Goal: Task Accomplishment & Management: Use online tool/utility

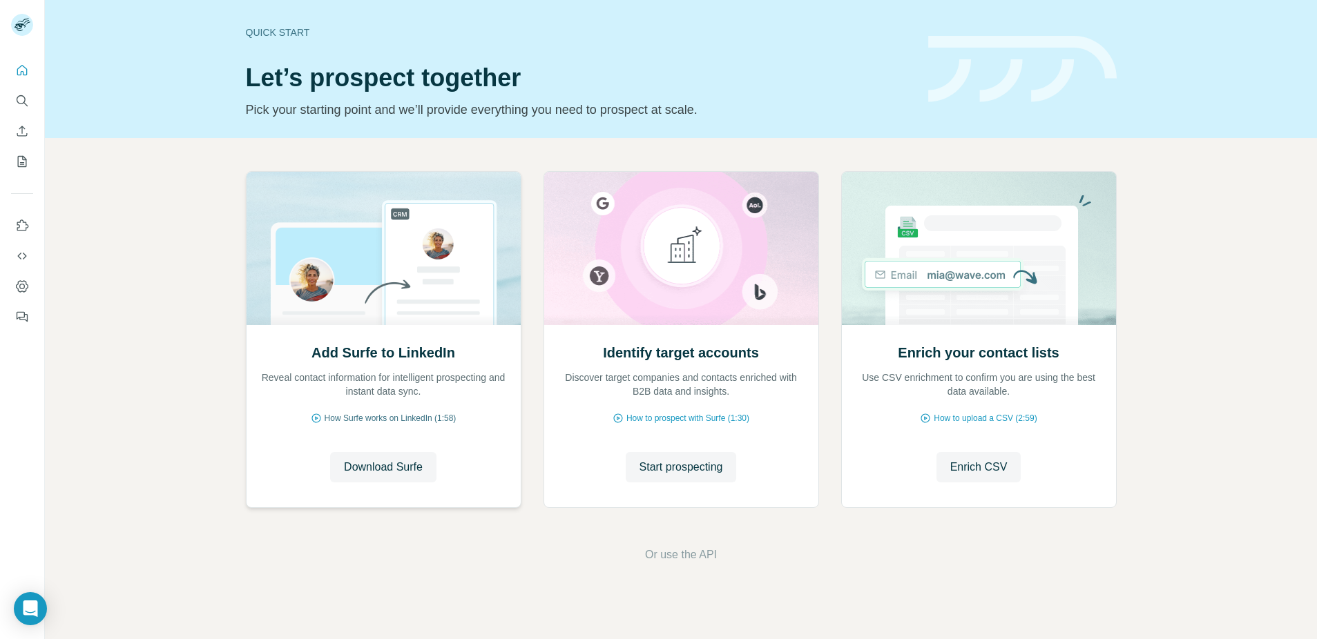
click at [311, 418] on icon at bounding box center [316, 418] width 11 height 11
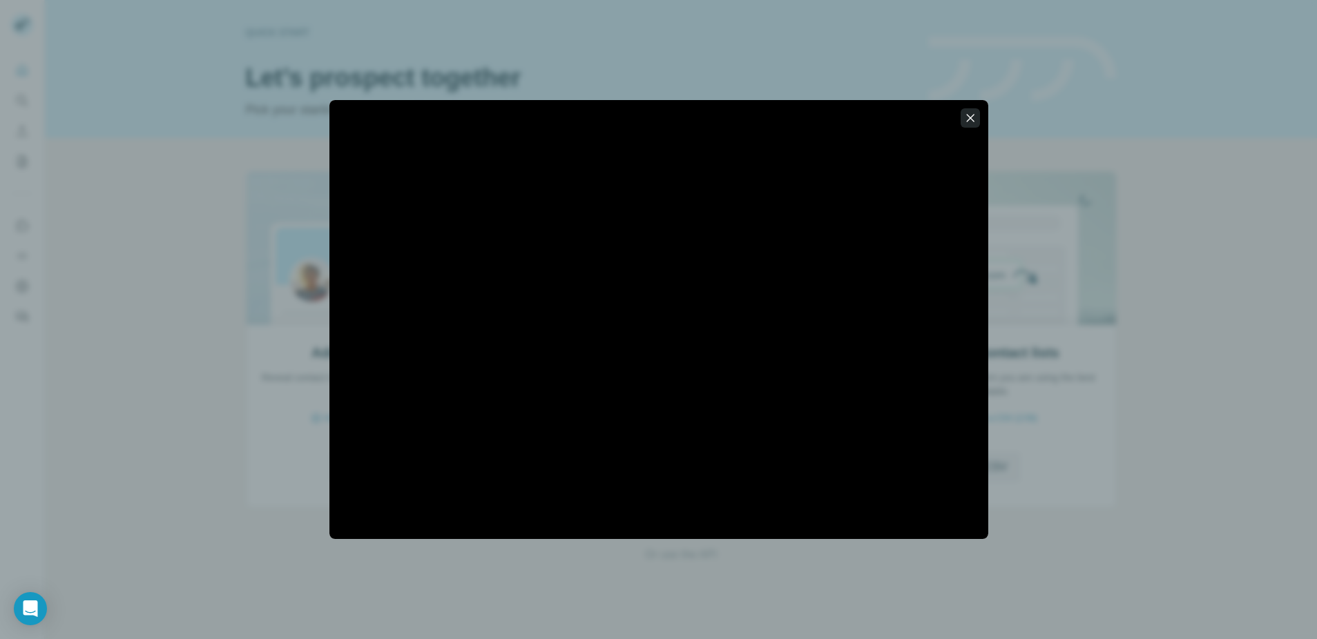
click at [970, 117] on icon "button" at bounding box center [970, 118] width 8 height 8
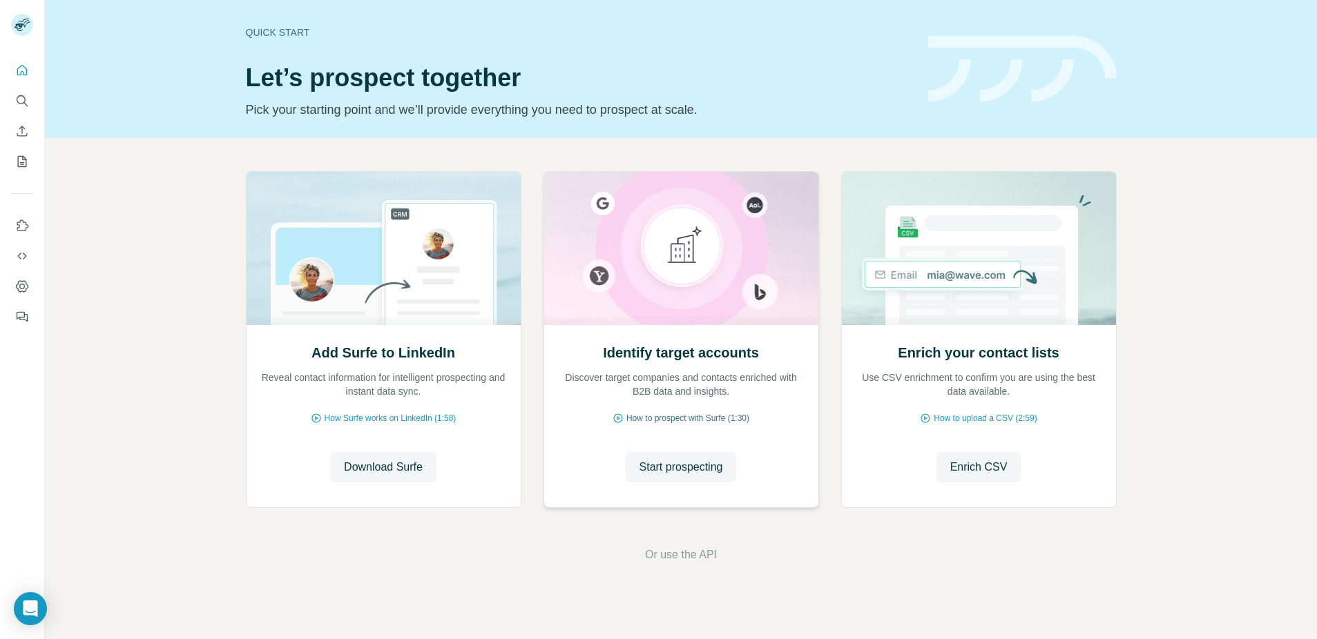
click at [663, 417] on span "How to prospect with Surfe (1:30)" at bounding box center [687, 418] width 123 height 12
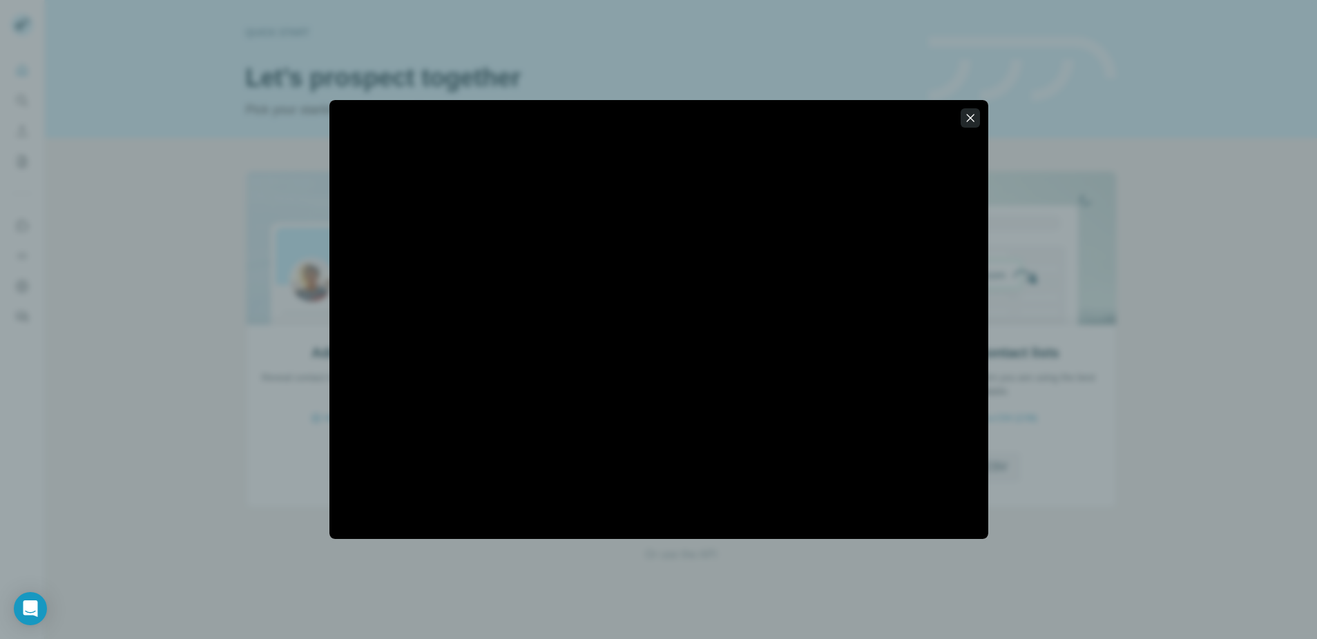
click at [975, 117] on icon "button" at bounding box center [970, 118] width 14 height 14
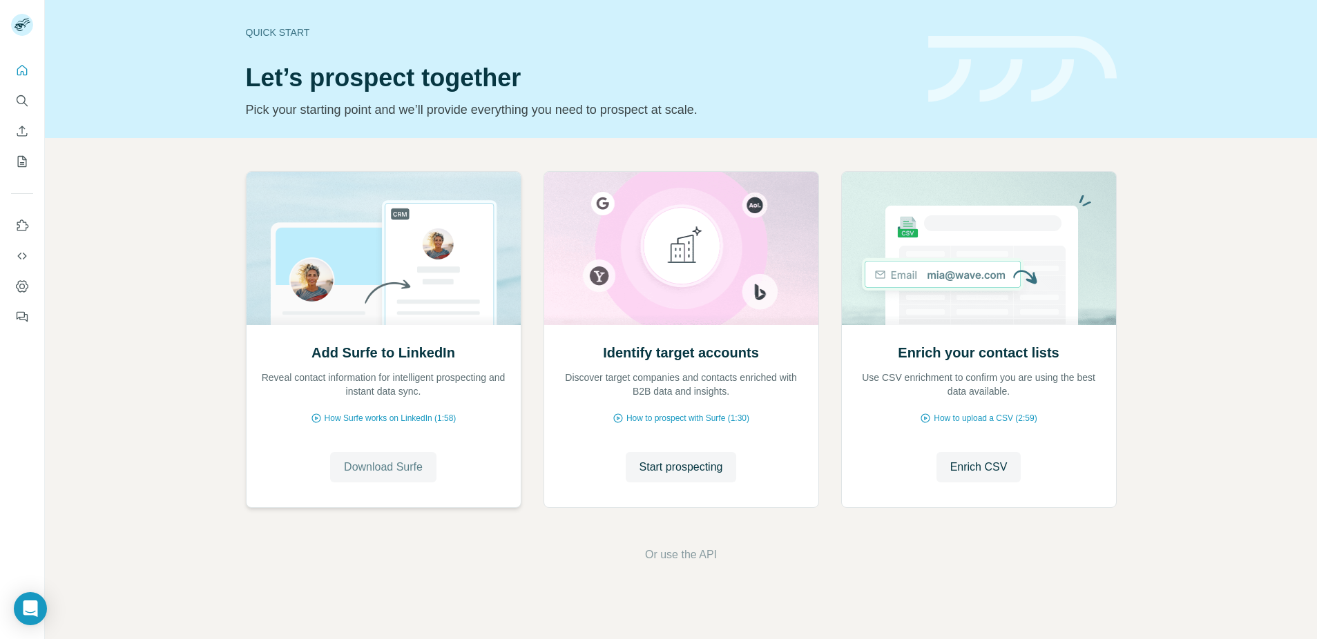
click at [379, 467] on span "Download Surfe" at bounding box center [383, 467] width 79 height 17
click at [380, 472] on span "Go to LinkedIn" at bounding box center [383, 467] width 72 height 17
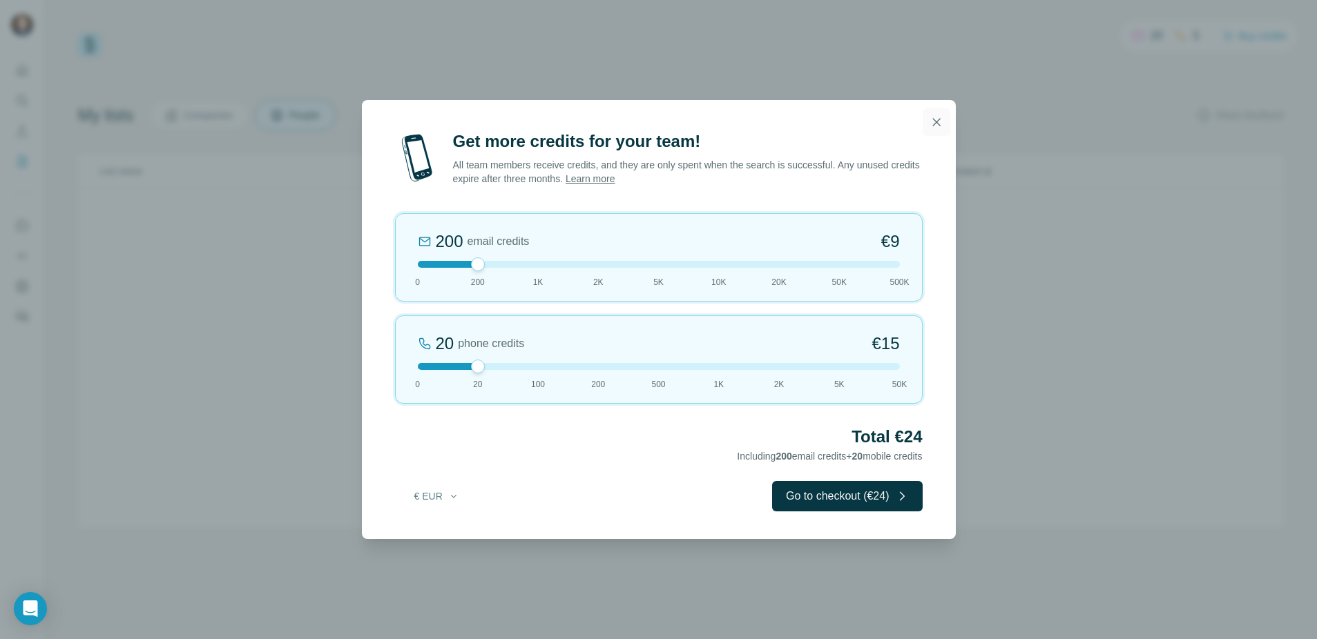
click at [941, 122] on icon "button" at bounding box center [936, 122] width 14 height 14
